Goal: Information Seeking & Learning: Learn about a topic

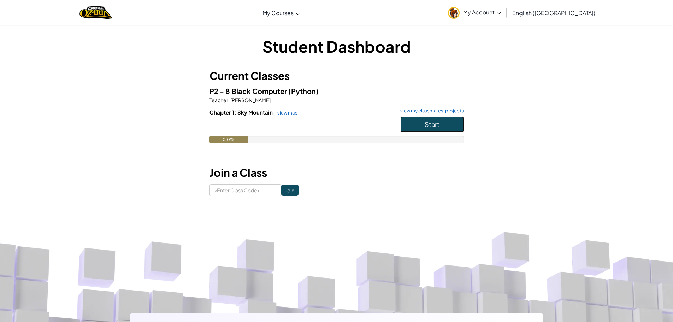
click at [410, 118] on button "Start" at bounding box center [432, 124] width 64 height 16
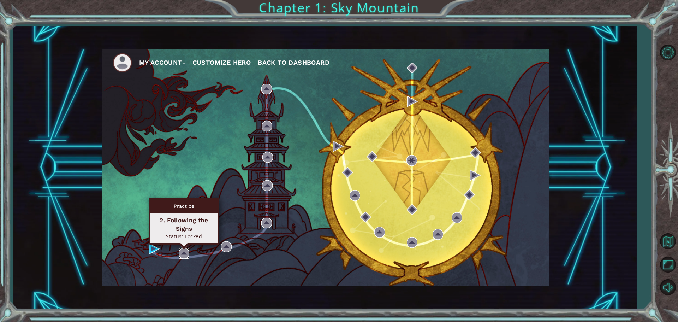
click at [179, 248] on img at bounding box center [184, 253] width 11 height 11
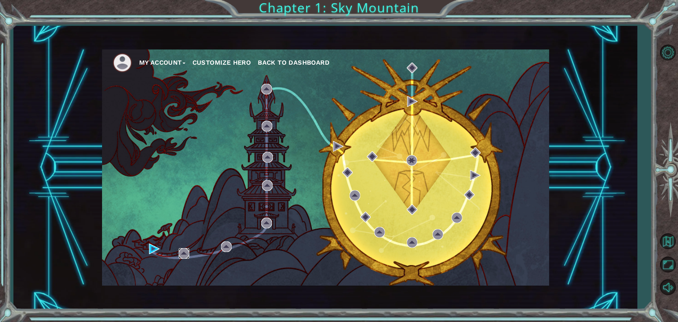
click at [179, 248] on img at bounding box center [184, 253] width 11 height 11
click at [149, 249] on div "My Account Customize Hero Back to Dashboard" at bounding box center [325, 167] width 447 height 236
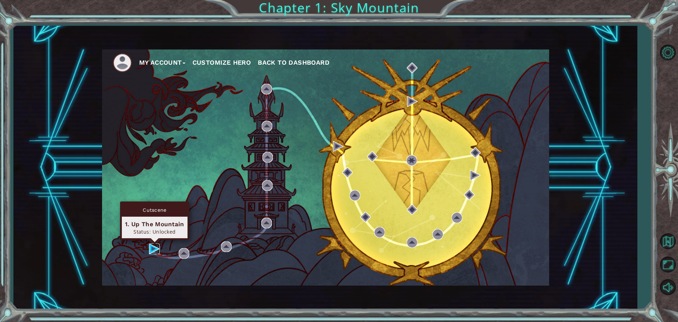
click at [150, 248] on img at bounding box center [154, 248] width 11 height 11
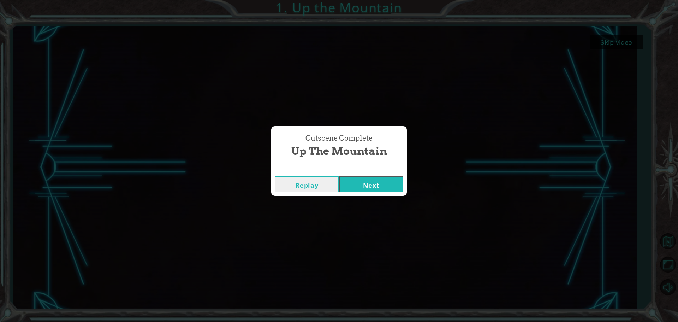
click at [370, 189] on button "Next" at bounding box center [371, 184] width 64 height 16
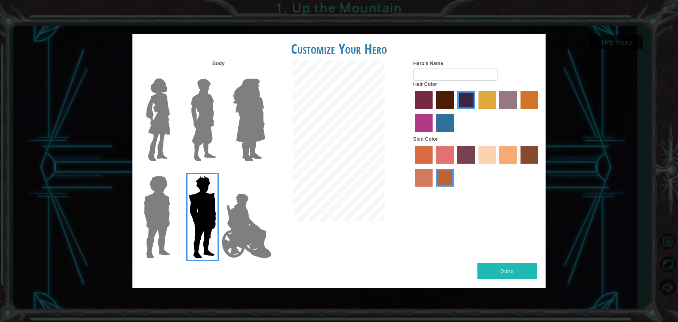
click at [261, 118] on img at bounding box center [249, 120] width 38 height 88
click at [265, 74] on input "Hero Amethyst" at bounding box center [265, 74] width 0 height 0
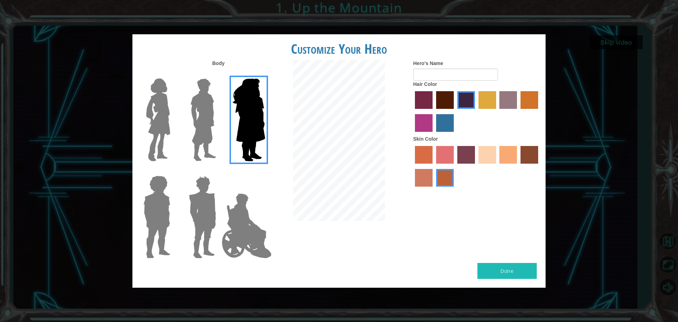
click at [152, 116] on img at bounding box center [158, 120] width 30 height 88
click at [173, 74] on input "Hero Connie" at bounding box center [173, 74] width 0 height 0
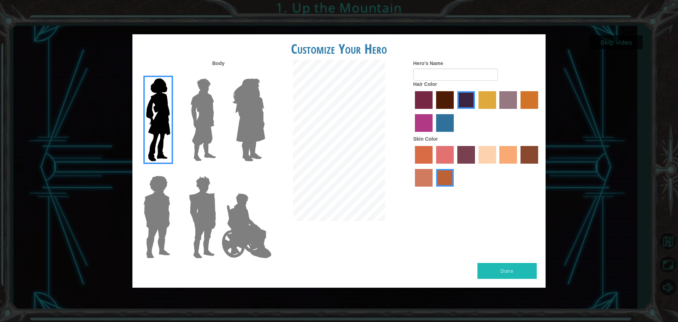
click at [200, 131] on img at bounding box center [203, 120] width 31 height 88
click at [219, 74] on input "Hero Lars" at bounding box center [219, 74] width 0 height 0
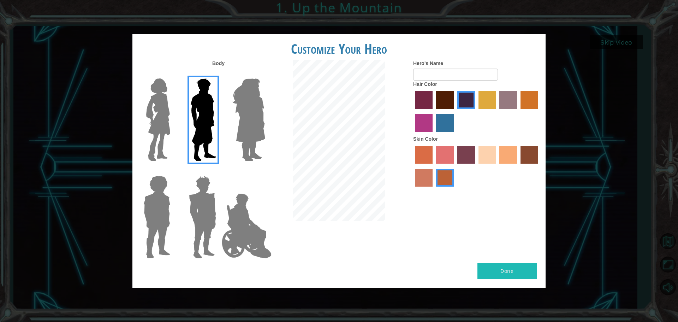
click at [169, 132] on img at bounding box center [158, 120] width 30 height 88
click at [173, 74] on input "Hero Connie" at bounding box center [173, 74] width 0 height 0
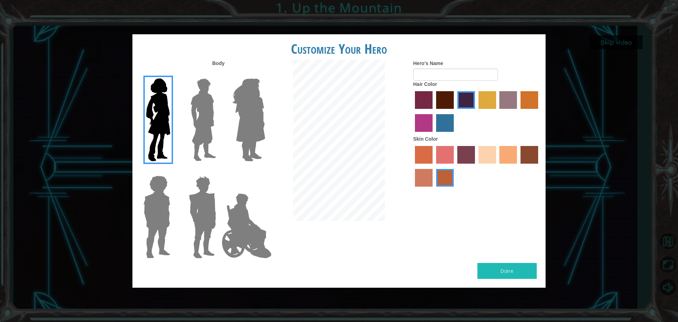
click at [131, 222] on div "Customize Your Hero Body Hero's Name Hair Color Skin Color Done" at bounding box center [339, 161] width 678 height 322
click at [149, 218] on img at bounding box center [157, 217] width 32 height 88
click at [173, 171] on input "Hero Steven" at bounding box center [173, 171] width 0 height 0
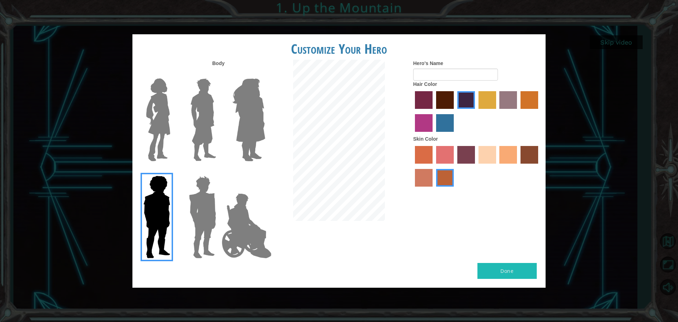
click at [153, 150] on img at bounding box center [158, 120] width 30 height 88
click at [173, 74] on input "Hero Connie" at bounding box center [173, 74] width 0 height 0
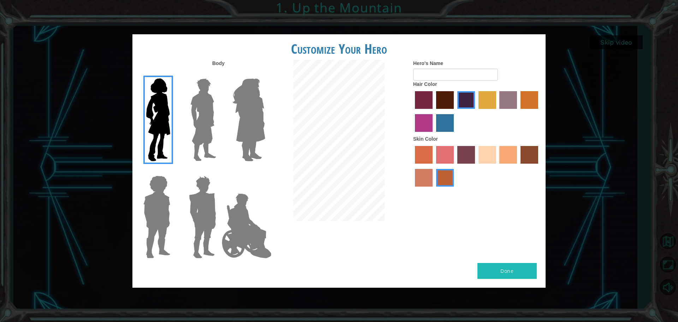
click at [240, 232] on img at bounding box center [246, 225] width 55 height 71
click at [265, 171] on input "Hero Jamie" at bounding box center [265, 171] width 0 height 0
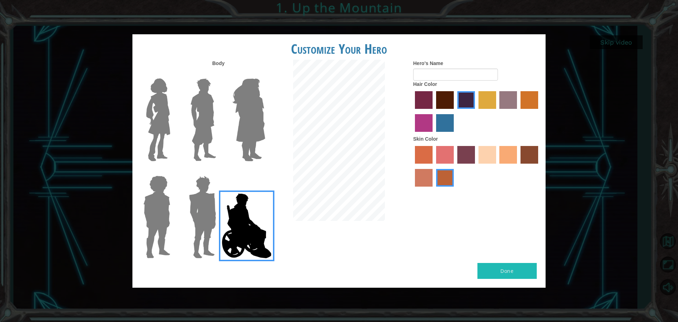
click at [164, 82] on img at bounding box center [158, 120] width 30 height 88
click at [173, 74] on input "Hero Connie" at bounding box center [173, 74] width 0 height 0
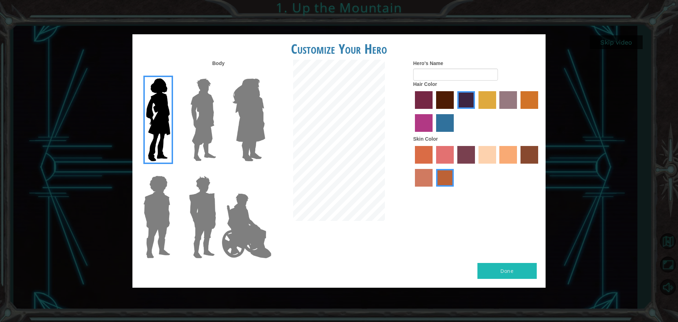
click at [488, 159] on label "sandy beach skin color" at bounding box center [487, 155] width 18 height 18
click at [476, 166] on input "sandy beach skin color" at bounding box center [476, 166] width 0 height 0
click at [498, 99] on div at bounding box center [476, 112] width 127 height 46
click at [491, 102] on label "tulip tree hair color" at bounding box center [487, 100] width 18 height 18
click at [476, 111] on input "tulip tree hair color" at bounding box center [476, 111] width 0 height 0
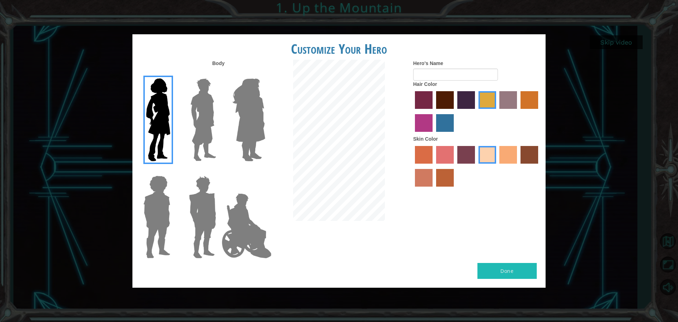
click at [532, 100] on label "gold drop hair color" at bounding box center [529, 100] width 18 height 18
click at [518, 111] on input "gold drop hair color" at bounding box center [518, 111] width 0 height 0
click at [484, 99] on label "tulip tree hair color" at bounding box center [487, 100] width 18 height 18
click at [476, 111] on input "tulip tree hair color" at bounding box center [476, 111] width 0 height 0
click at [513, 154] on label "tacao skin color" at bounding box center [508, 155] width 18 height 18
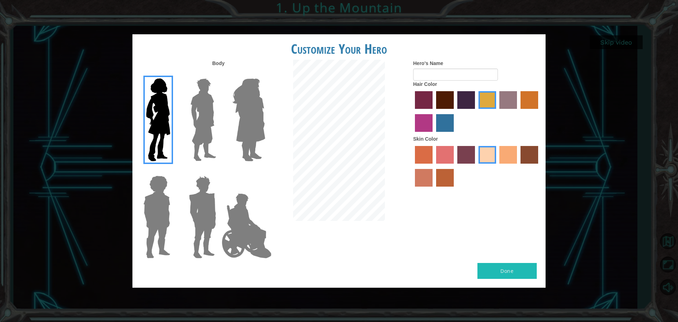
click at [497, 166] on input "tacao skin color" at bounding box center [497, 166] width 0 height 0
click at [487, 105] on label "tulip tree hair color" at bounding box center [487, 100] width 18 height 18
click at [476, 111] on input "tulip tree hair color" at bounding box center [476, 111] width 0 height 0
click at [486, 158] on label "sandy beach skin color" at bounding box center [487, 155] width 18 height 18
click at [476, 166] on input "sandy beach skin color" at bounding box center [476, 166] width 0 height 0
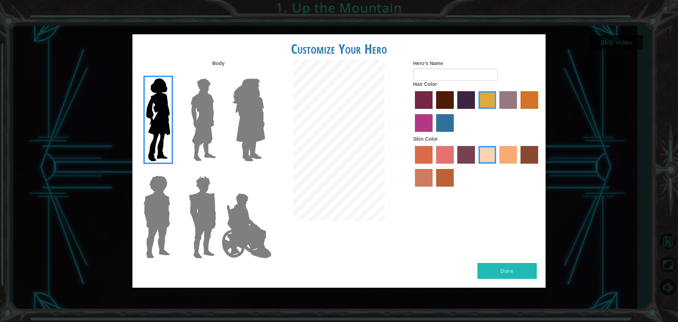
click at [517, 157] on label "tacao skin color" at bounding box center [508, 155] width 18 height 18
click at [497, 166] on input "tacao skin color" at bounding box center [497, 166] width 0 height 0
click at [489, 156] on label "sandy beach skin color" at bounding box center [487, 155] width 18 height 18
click at [476, 166] on input "sandy beach skin color" at bounding box center [476, 166] width 0 height 0
click at [487, 101] on label "tulip tree hair color" at bounding box center [487, 100] width 18 height 18
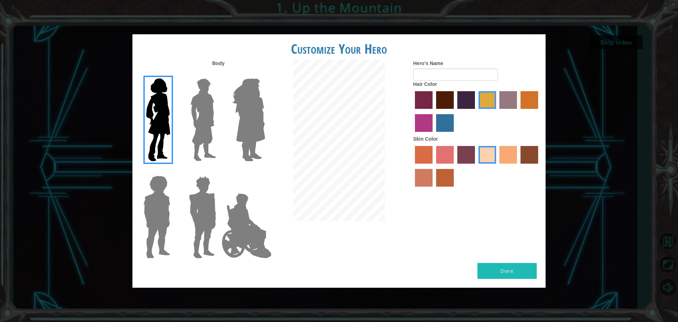
click at [476, 111] on input "tulip tree hair color" at bounding box center [476, 111] width 0 height 0
click at [504, 94] on label "bazaar hair color" at bounding box center [508, 100] width 18 height 18
click at [497, 111] on input "bazaar hair color" at bounding box center [497, 111] width 0 height 0
click at [527, 84] on div "Hair Color" at bounding box center [476, 108] width 127 height 55
click at [446, 116] on label "lachmara hair color" at bounding box center [445, 123] width 18 height 18
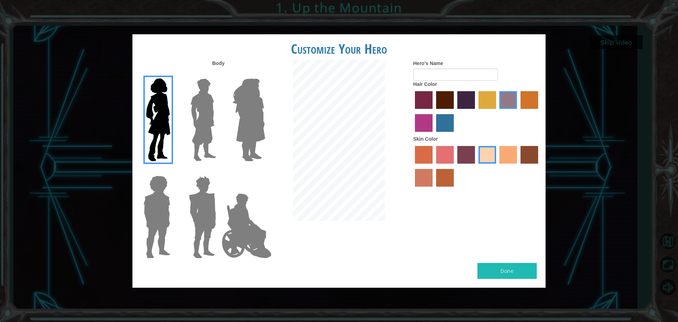
click at [434, 134] on input "lachmara hair color" at bounding box center [434, 134] width 0 height 0
click at [483, 99] on label "tulip tree hair color" at bounding box center [487, 100] width 18 height 18
click at [476, 111] on input "tulip tree hair color" at bounding box center [476, 111] width 0 height 0
click at [495, 270] on button "Done" at bounding box center [506, 271] width 59 height 16
type input "WMS"
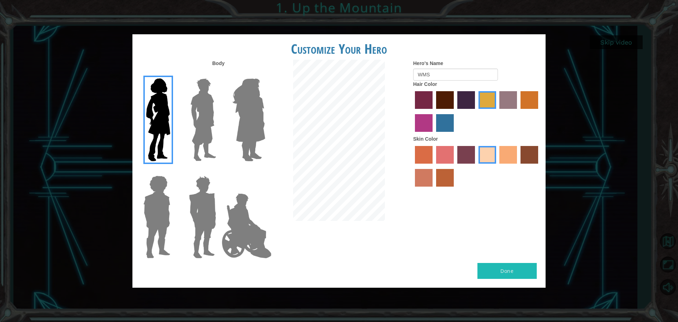
click at [507, 273] on button "Done" at bounding box center [506, 271] width 59 height 16
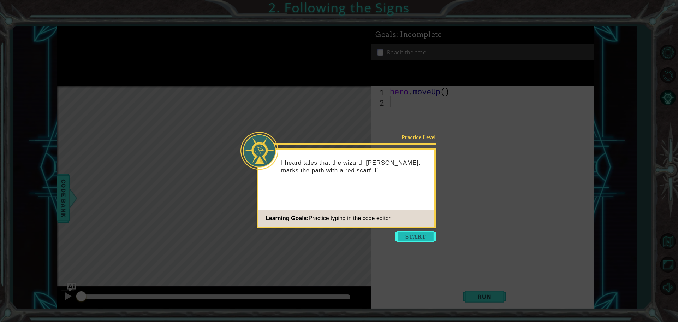
click at [425, 232] on button "Start" at bounding box center [415, 236] width 40 height 11
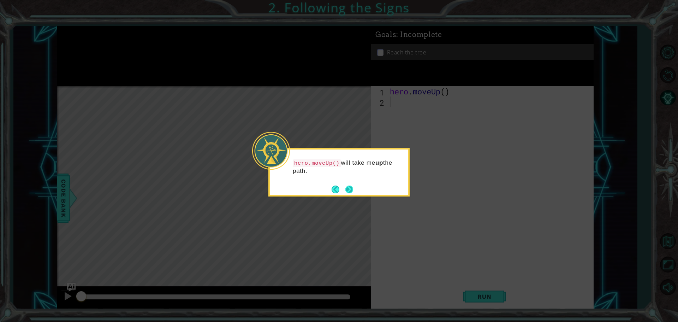
click at [350, 186] on button "Next" at bounding box center [349, 189] width 8 height 8
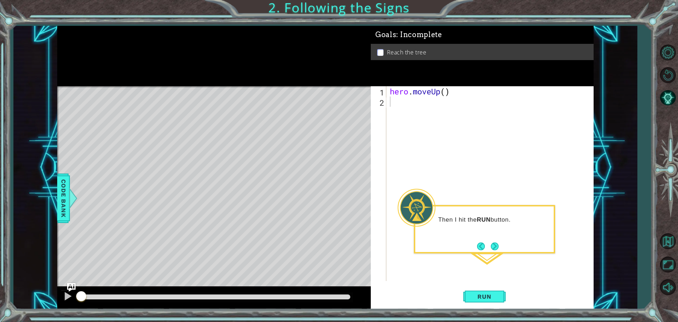
click at [493, 231] on div "Then I hit the RUN button." at bounding box center [484, 223] width 138 height 28
click at [495, 242] on button "Next" at bounding box center [495, 246] width 8 height 8
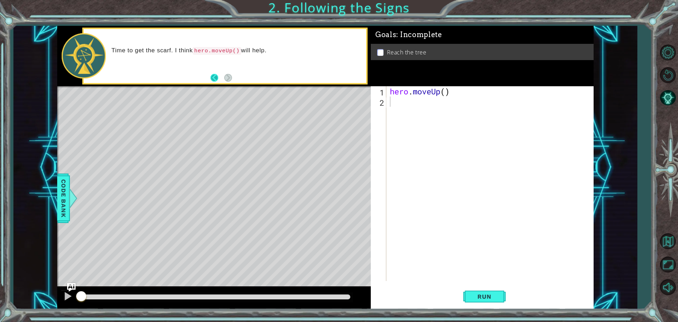
click at [218, 78] on button "Back" at bounding box center [217, 78] width 14 height 8
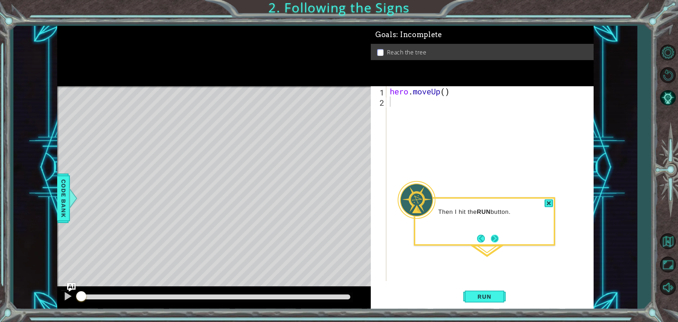
click at [500, 244] on div "Then I hit the RUN button." at bounding box center [484, 221] width 141 height 48
click at [496, 290] on button "Run" at bounding box center [484, 296] width 42 height 22
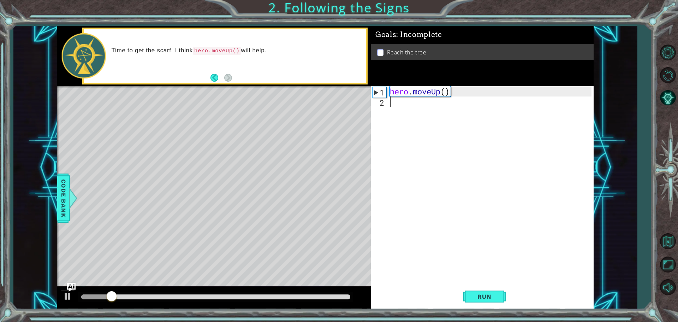
click at [467, 268] on div "hero . moveUp ( )" at bounding box center [491, 193] width 207 height 215
click at [470, 293] on button "Run" at bounding box center [484, 296] width 42 height 22
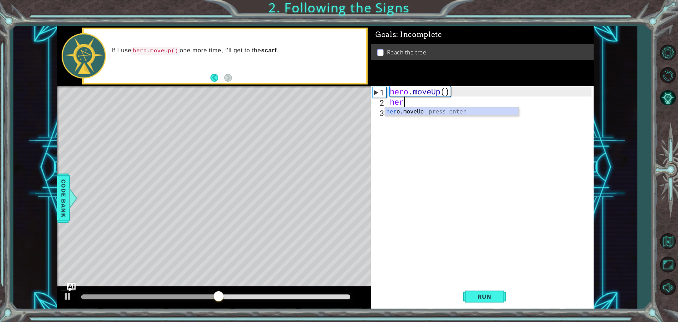
type textarea "hero"
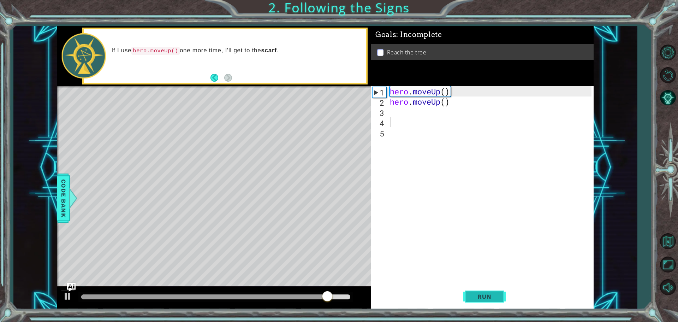
click at [494, 298] on span "Run" at bounding box center [484, 296] width 28 height 7
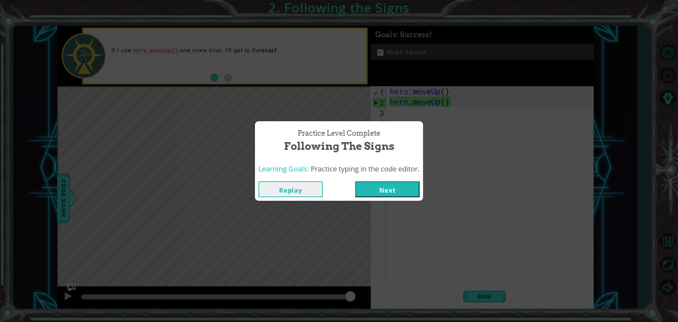
click at [366, 181] on button "Next" at bounding box center [387, 189] width 64 height 16
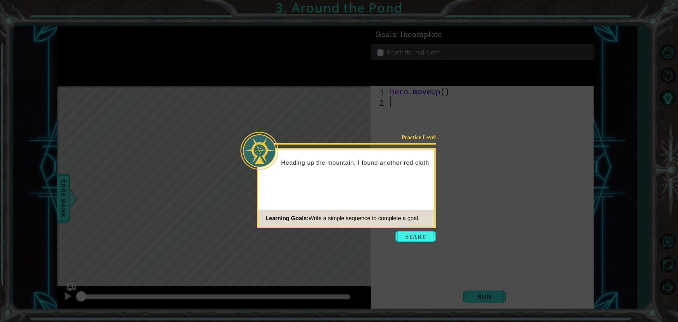
click at [421, 230] on icon at bounding box center [339, 161] width 678 height 322
click at [419, 232] on button "Start" at bounding box center [415, 236] width 40 height 11
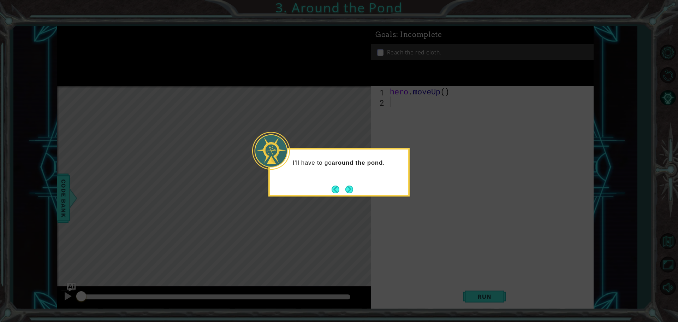
click at [352, 182] on div "I'll have to go around the pond ." at bounding box center [338, 172] width 141 height 48
drag, startPoint x: 337, startPoint y: 213, endPoint x: 346, endPoint y: 179, distance: 35.1
click at [338, 202] on icon at bounding box center [339, 161] width 678 height 322
drag, startPoint x: 346, startPoint y: 179, endPoint x: 340, endPoint y: 193, distance: 15.5
click at [345, 181] on div "I'll have to go around the pond ." at bounding box center [338, 172] width 141 height 48
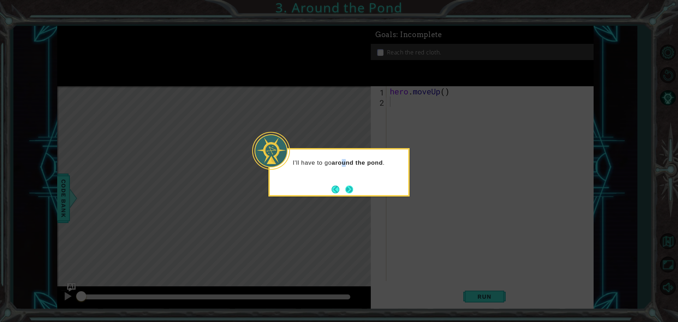
click at [350, 192] on button "Next" at bounding box center [349, 189] width 8 height 8
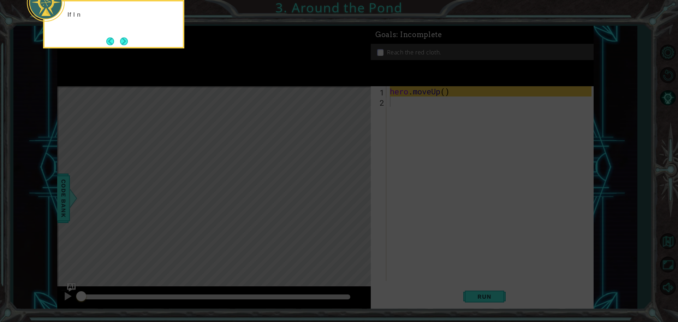
click at [352, 177] on icon at bounding box center [339, 48] width 678 height 547
click at [123, 43] on button "Next" at bounding box center [124, 41] width 8 height 8
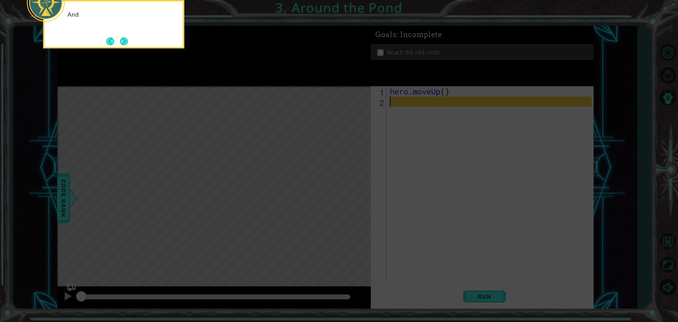
click at [123, 43] on button "Next" at bounding box center [124, 41] width 8 height 8
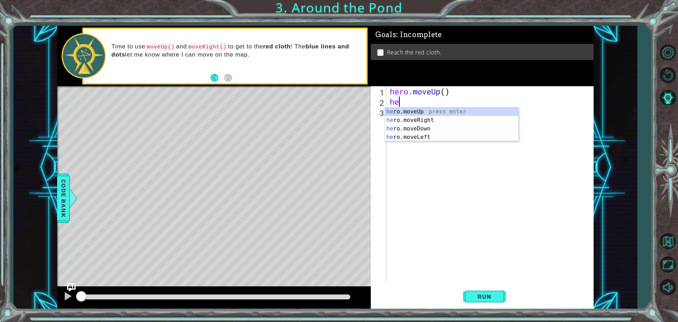
type textarea "h"
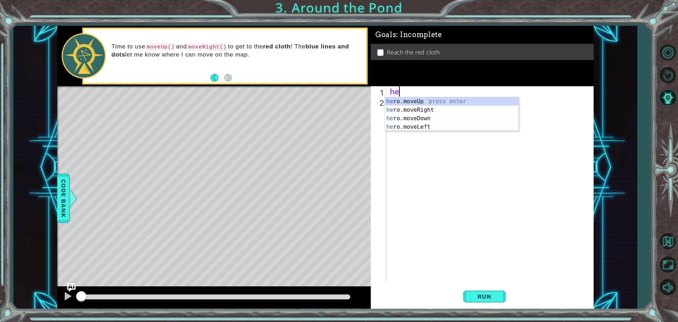
type textarea "h"
type textarea "hero"
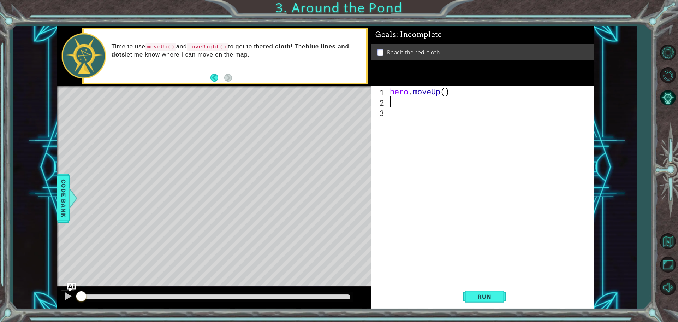
type textarea "j"
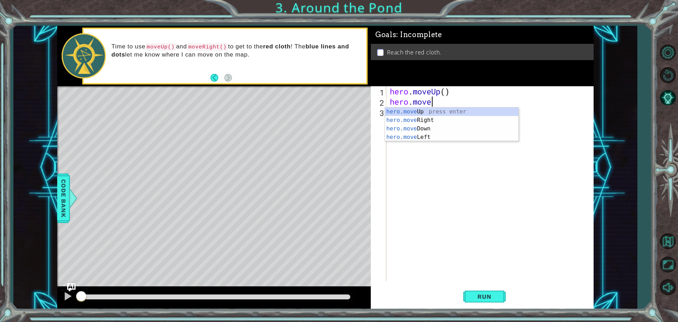
scroll to position [0, 2]
type textarea "hero.moveUp"
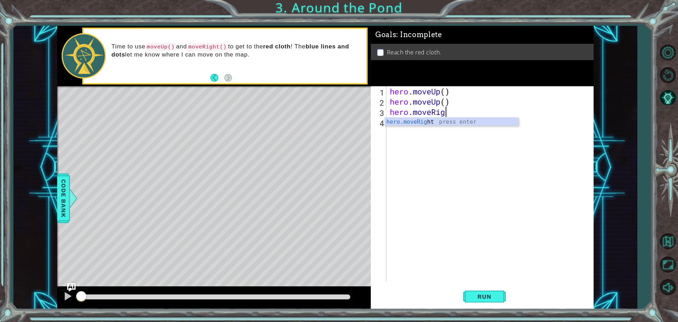
type textarea "hero.moveRight"
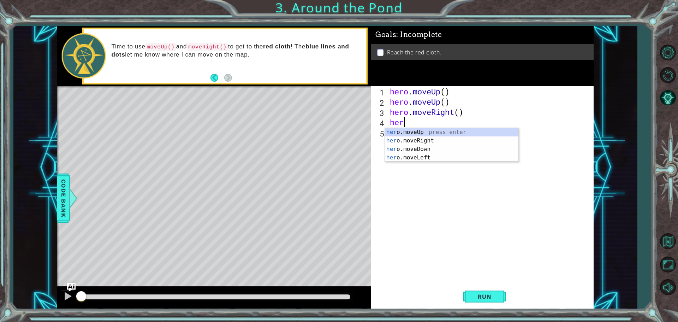
type textarea "herp"
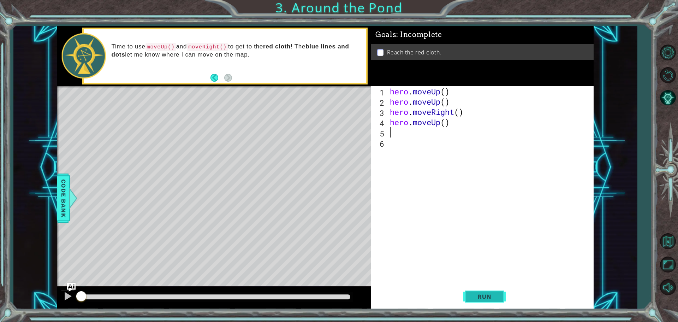
click at [474, 302] on button "Run" at bounding box center [484, 296] width 42 height 22
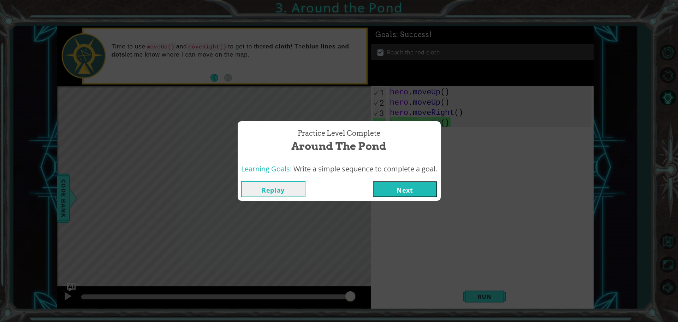
click at [420, 180] on div "Replay Next" at bounding box center [339, 189] width 203 height 23
click at [415, 203] on div "Practice Level Complete Around the Pond Learning Goals: Write a simple sequence…" at bounding box center [339, 161] width 678 height 322
click at [415, 196] on button "Next" at bounding box center [405, 189] width 64 height 16
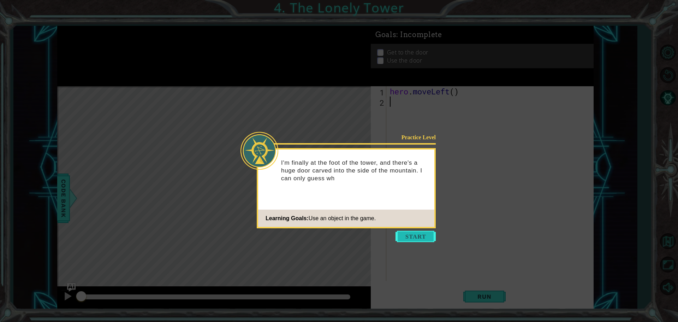
drag, startPoint x: 439, startPoint y: 234, endPoint x: 432, endPoint y: 237, distance: 7.3
click at [432, 237] on body "1 ההההההההההההההההההההההההההההההההההההההההההההההההההההההההההההההההההההההההההההה…" at bounding box center [339, 161] width 678 height 322
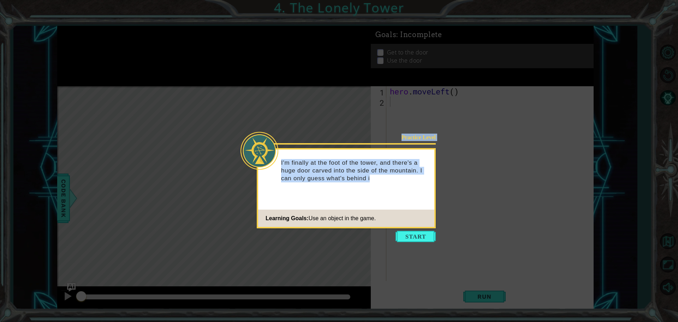
click at [428, 240] on button "Start" at bounding box center [415, 236] width 40 height 11
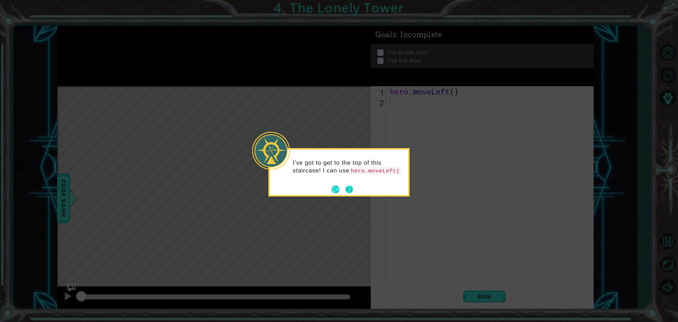
click at [352, 189] on button "Next" at bounding box center [349, 189] width 8 height 8
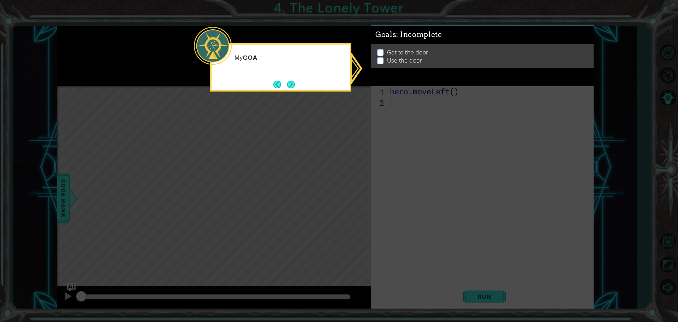
click at [352, 189] on icon at bounding box center [339, 161] width 678 height 322
click at [379, 52] on li "Get to the door" at bounding box center [483, 52] width 212 height 8
click at [380, 42] on div "Goals : Incomplete" at bounding box center [482, 35] width 223 height 18
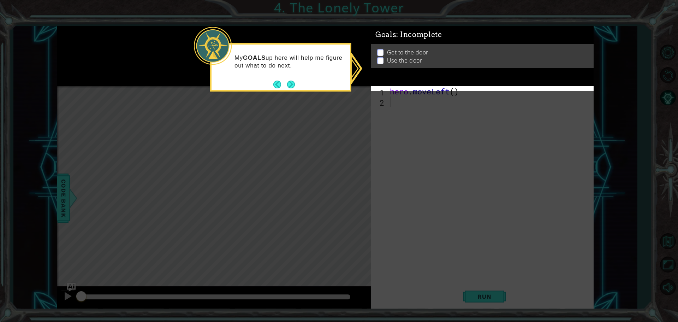
click at [379, 50] on div "Get to the door Use the door" at bounding box center [482, 56] width 223 height 24
click at [288, 87] on button "Next" at bounding box center [291, 85] width 8 height 8
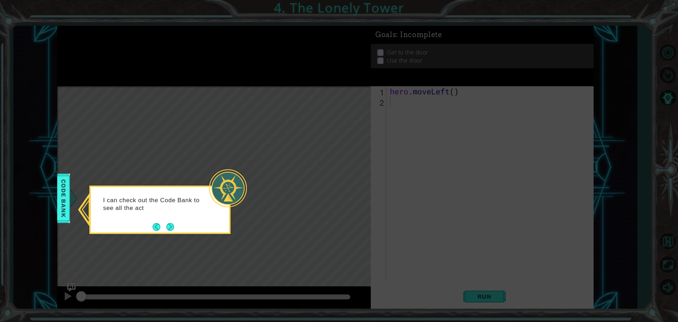
click at [175, 235] on icon at bounding box center [339, 161] width 678 height 322
click at [172, 223] on button "Next" at bounding box center [170, 227] width 8 height 8
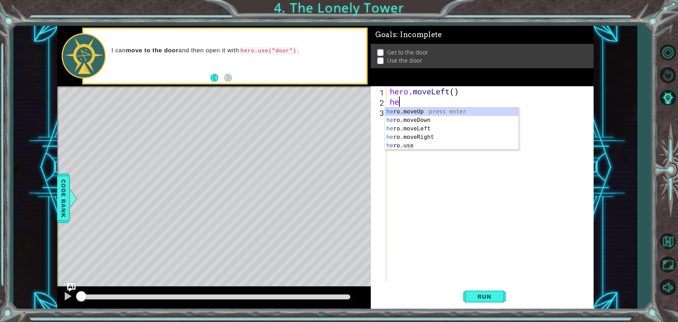
type textarea "hero"
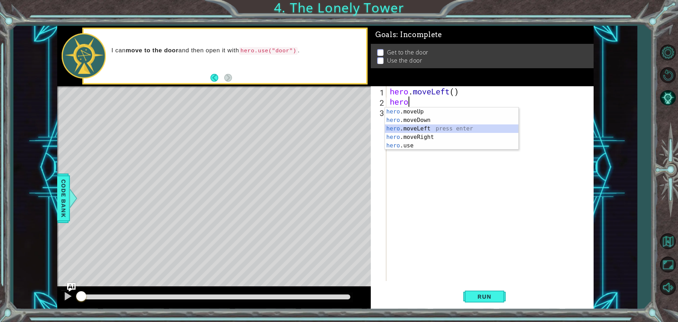
click at [427, 129] on div "hero .moveUp press enter hero .moveDown press enter hero .moveLeft press enter …" at bounding box center [451, 136] width 133 height 59
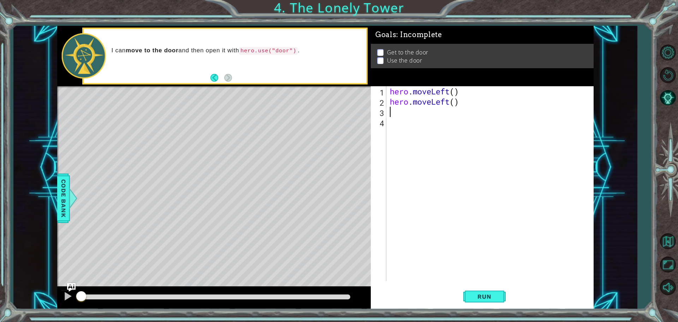
type textarea "m"
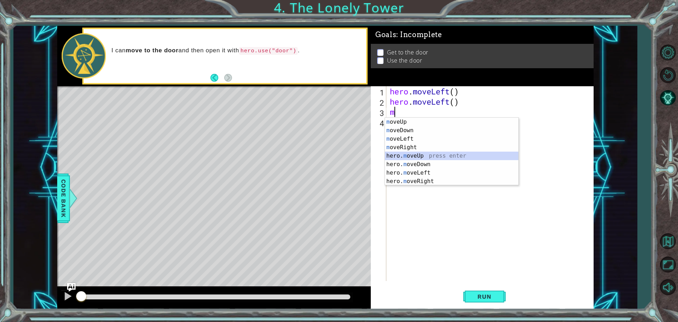
click at [433, 157] on div "m oveUp press enter m oveDown press enter m oveLeft press enter m oveRight pres…" at bounding box center [451, 160] width 133 height 85
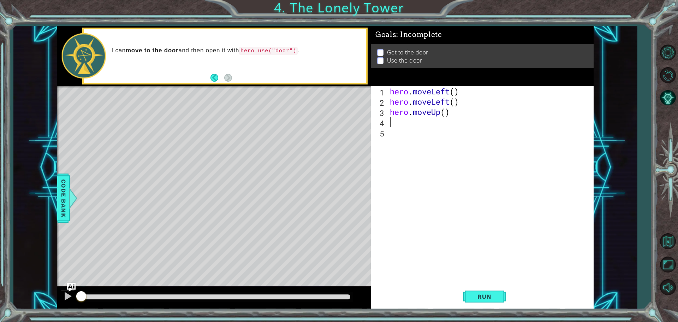
type textarea "g"
type textarea "h"
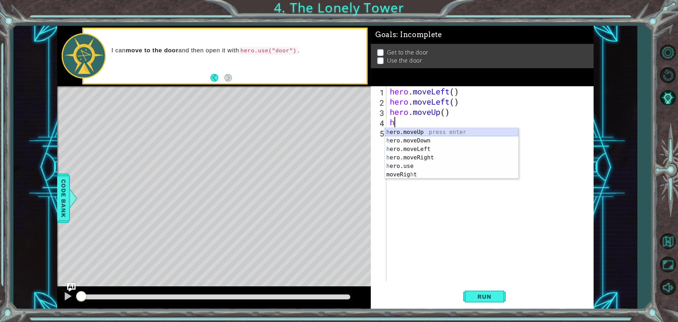
click at [421, 130] on div "h ero.moveUp press enter h ero.moveDown press enter h ero.moveLeft press enter …" at bounding box center [451, 162] width 133 height 68
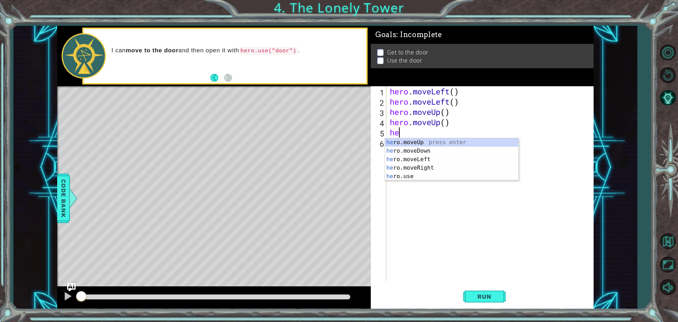
type textarea "her"
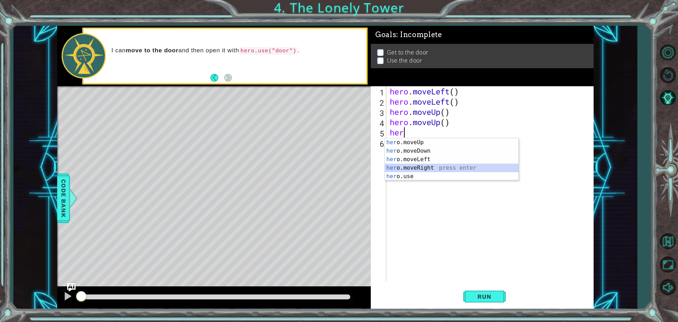
click at [421, 167] on div "her o.moveUp press enter her o.moveDown press enter her o.moveLeft press enter …" at bounding box center [451, 167] width 133 height 59
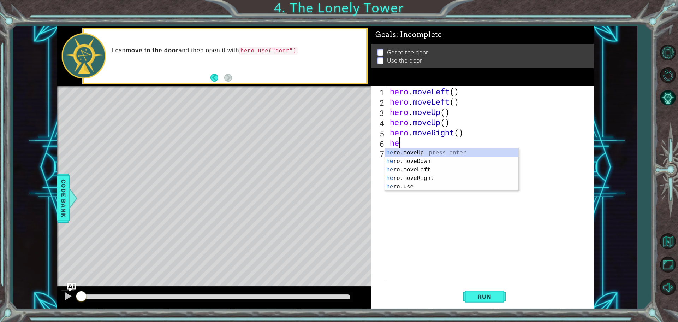
type textarea "hero"
click at [442, 182] on div "hero .moveUp press enter hero .moveDown press enter hero .moveLeft press enter …" at bounding box center [451, 177] width 133 height 59
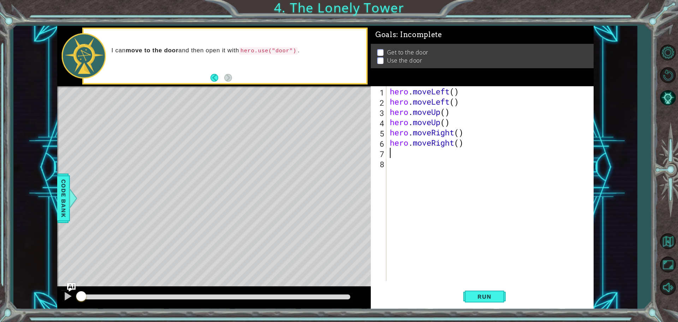
scroll to position [0, 0]
click at [484, 302] on button "Run" at bounding box center [484, 296] width 42 height 22
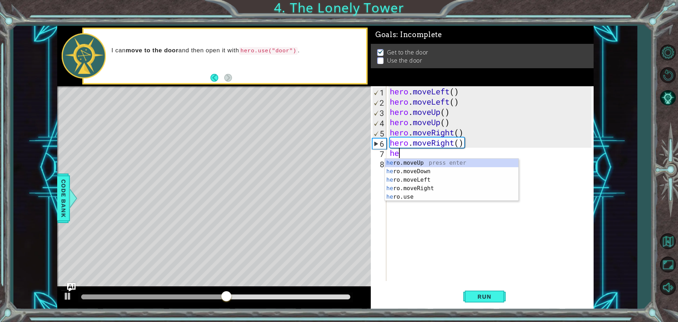
type textarea "hero"
click at [421, 161] on div "hero .moveUp press enter hero .moveDown press enter hero .moveLeft press enter …" at bounding box center [451, 188] width 133 height 59
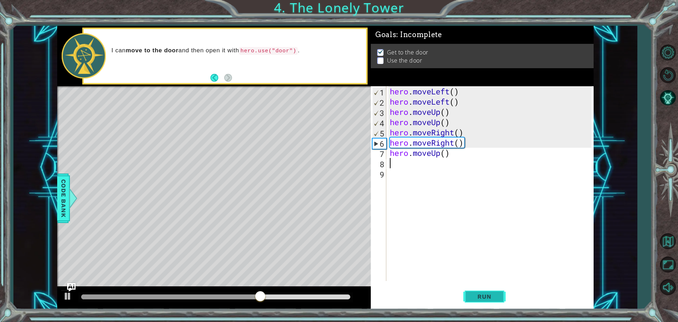
click at [469, 299] on button "Run" at bounding box center [484, 296] width 42 height 22
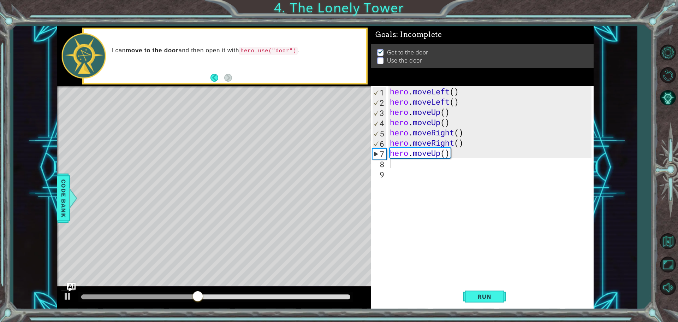
click at [242, 71] on div "I can move to the door and then open it with hero.use("door") ." at bounding box center [225, 56] width 282 height 54
click at [420, 169] on div "hero . moveLeft ( ) hero . moveLeft ( ) hero . moveUp ( ) hero . moveUp ( ) her…" at bounding box center [491, 193] width 207 height 215
click at [413, 165] on div "hero . moveLeft ( ) hero . moveLeft ( ) hero . moveUp ( ) hero . moveUp ( ) her…" at bounding box center [491, 193] width 207 height 215
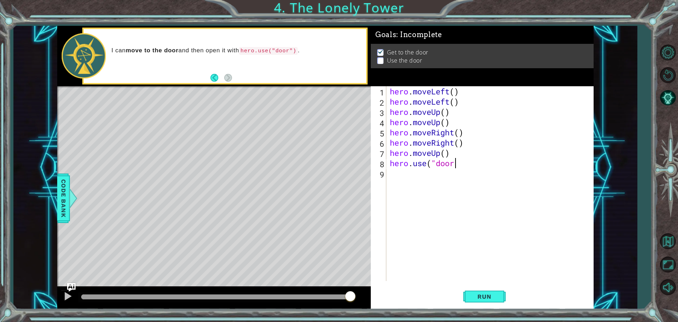
scroll to position [0, 3]
click at [487, 300] on button "Run" at bounding box center [484, 296] width 42 height 22
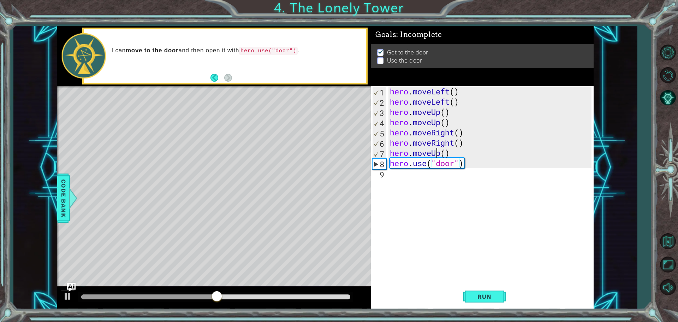
click at [439, 150] on div "hero . moveLeft ( ) hero . moveLeft ( ) hero . moveUp ( ) hero . moveUp ( ) her…" at bounding box center [491, 193] width 207 height 215
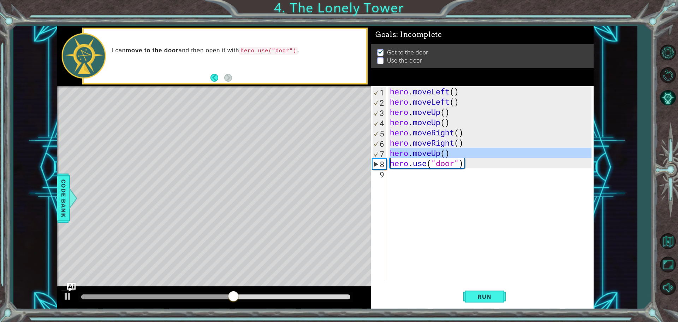
type textarea "hero.use("door")"
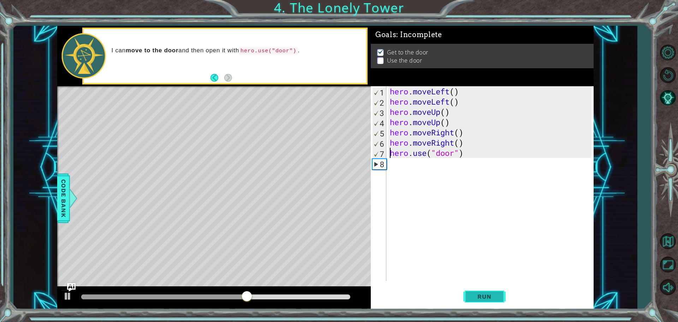
click at [484, 290] on button "Run" at bounding box center [484, 296] width 42 height 22
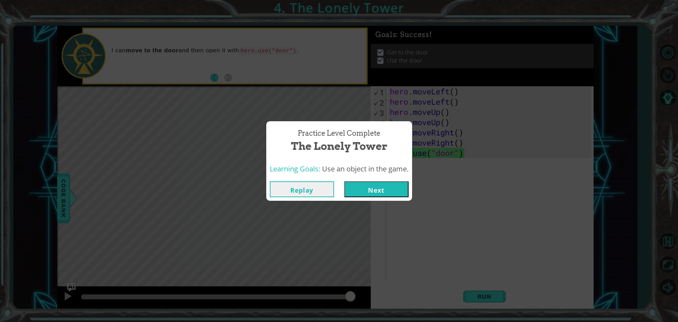
click at [393, 203] on div "Practice Level Complete The Lonely Tower Learning Goals: Use an object in the g…" at bounding box center [339, 161] width 678 height 322
click at [387, 191] on button "Next" at bounding box center [376, 189] width 64 height 16
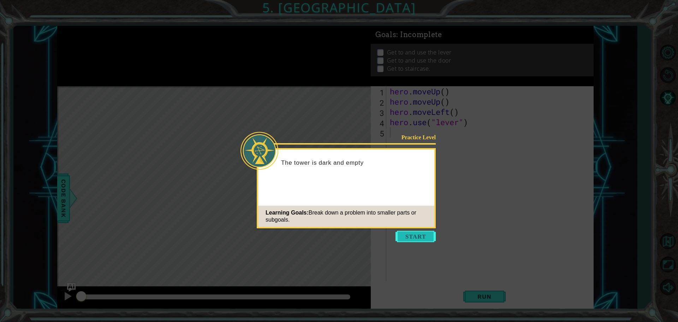
click at [414, 233] on button "Start" at bounding box center [415, 236] width 40 height 11
